Goal: Navigation & Orientation: Find specific page/section

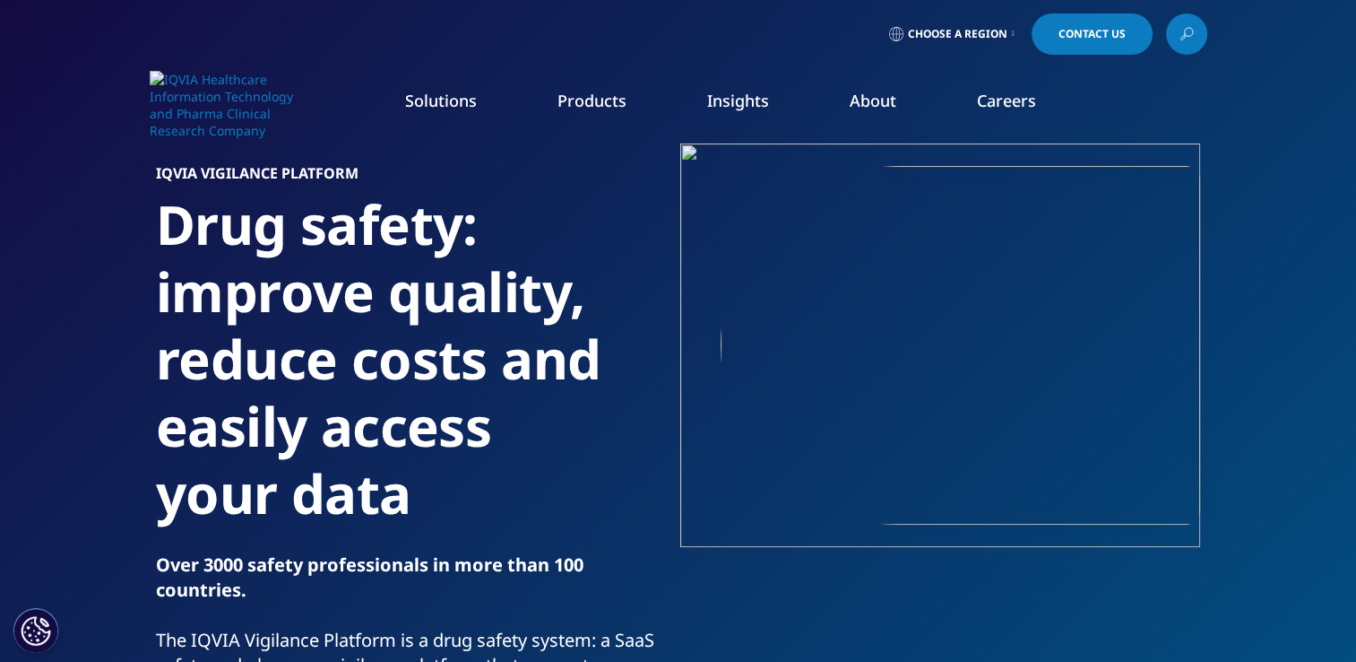
click at [999, 33] on span "Choose a Region" at bounding box center [958, 34] width 100 height 14
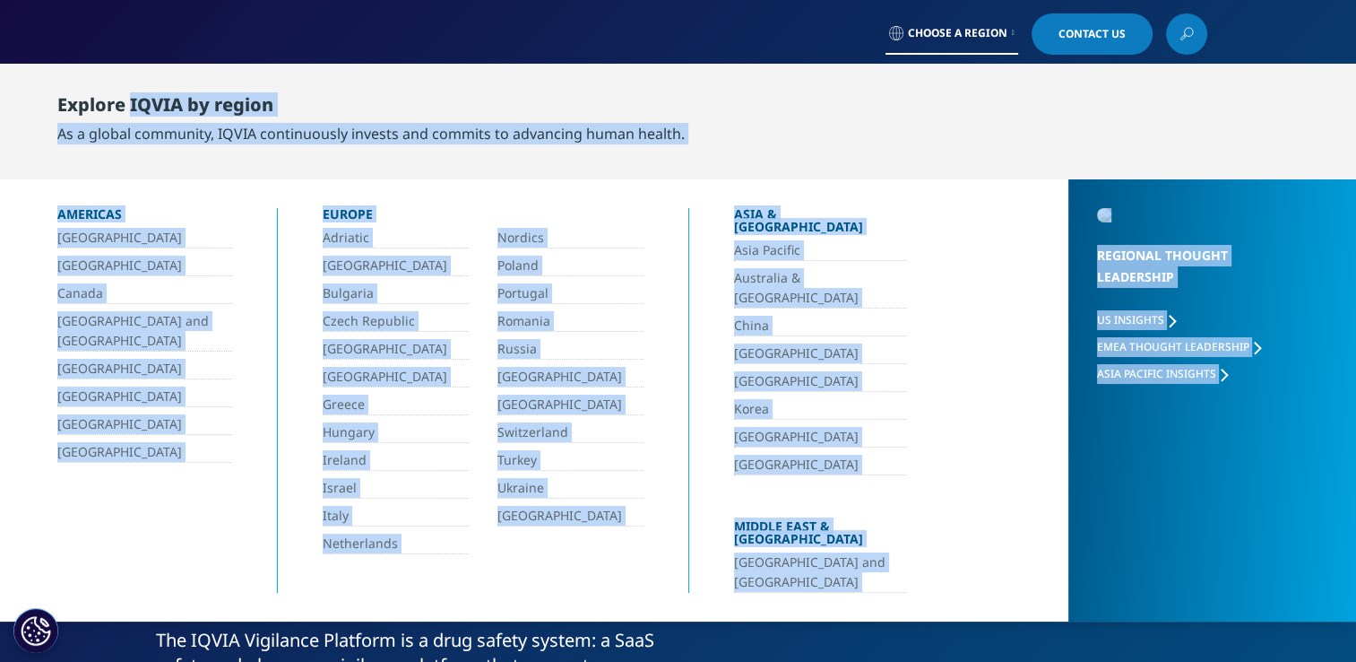
drag, startPoint x: 131, startPoint y: 110, endPoint x: 12, endPoint y: -17, distance: 174.4
